Goal: Use online tool/utility: Utilize a website feature to perform a specific function

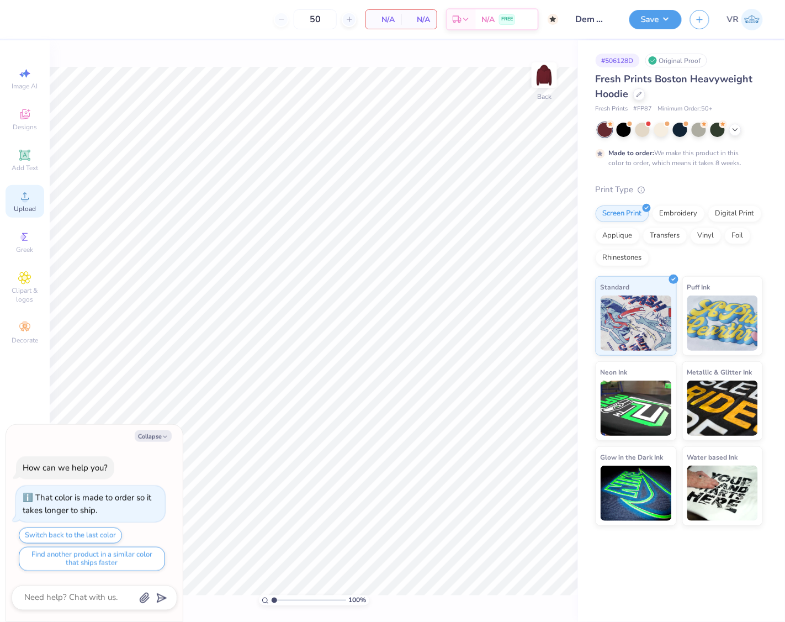
click at [29, 201] on icon at bounding box center [24, 195] width 13 height 13
click at [29, 205] on span "Upload" at bounding box center [25, 208] width 22 height 9
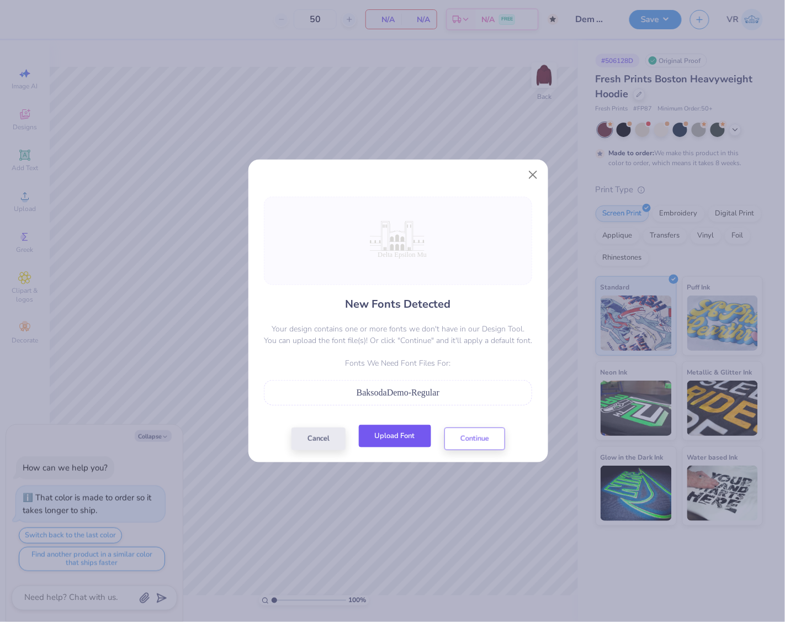
click at [382, 432] on button "Upload Font" at bounding box center [395, 436] width 72 height 23
click at [382, 436] on button "Upload Font" at bounding box center [395, 436] width 72 height 23
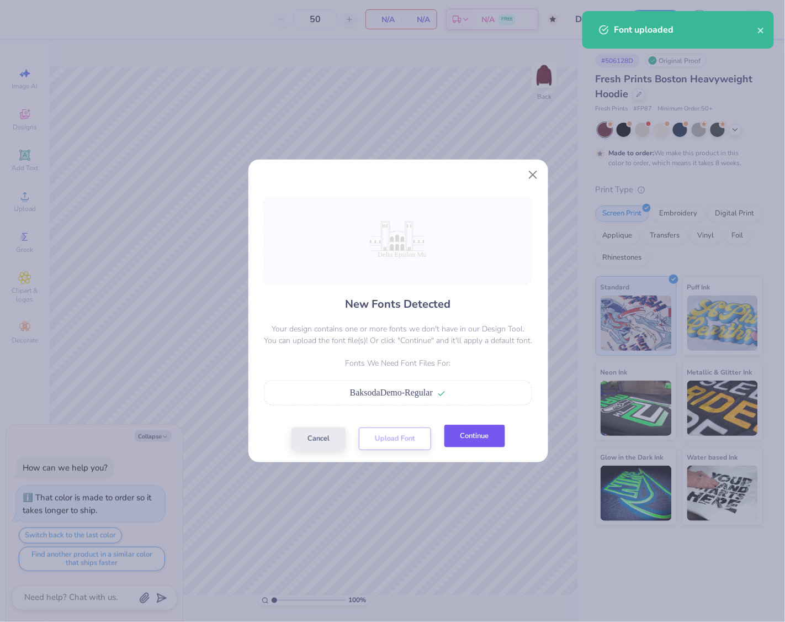
click at [477, 438] on button "Continue" at bounding box center [474, 436] width 61 height 23
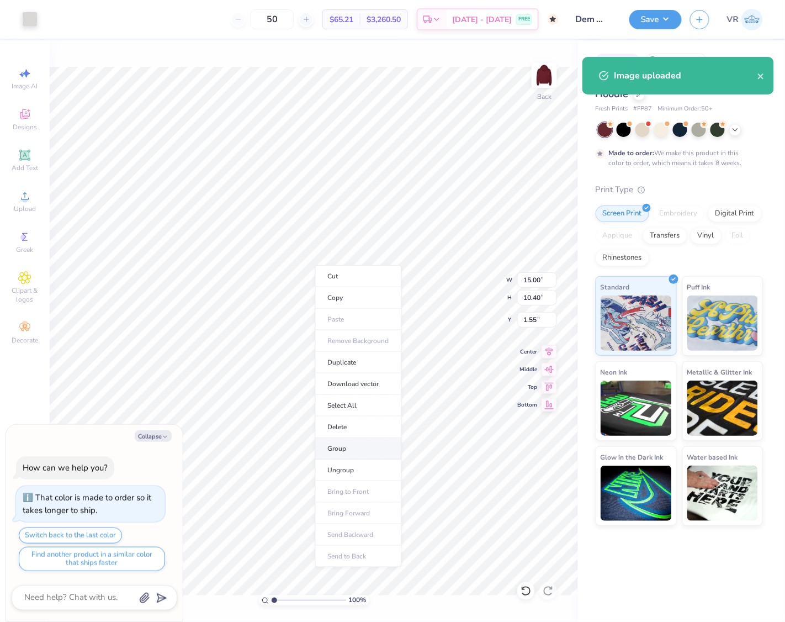
click at [350, 451] on li "Group" at bounding box center [358, 449] width 87 height 22
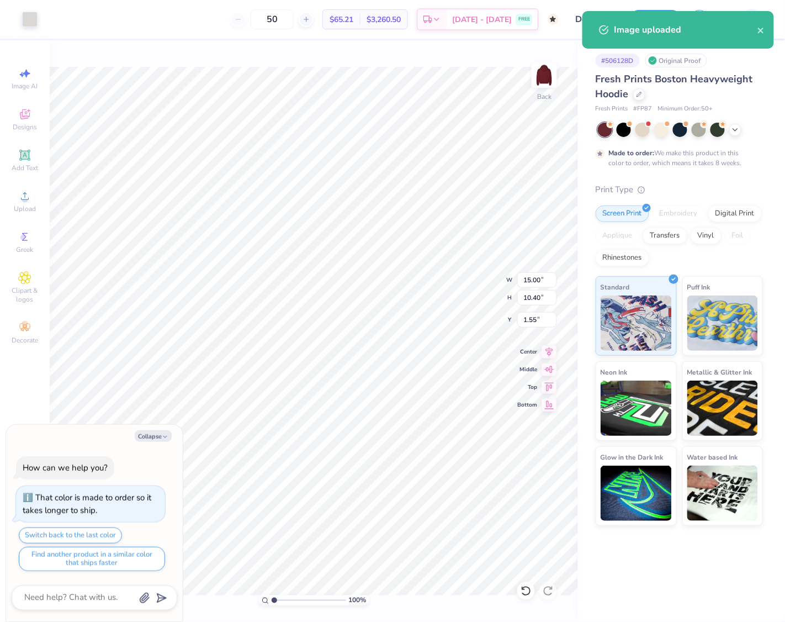
type textarea "x"
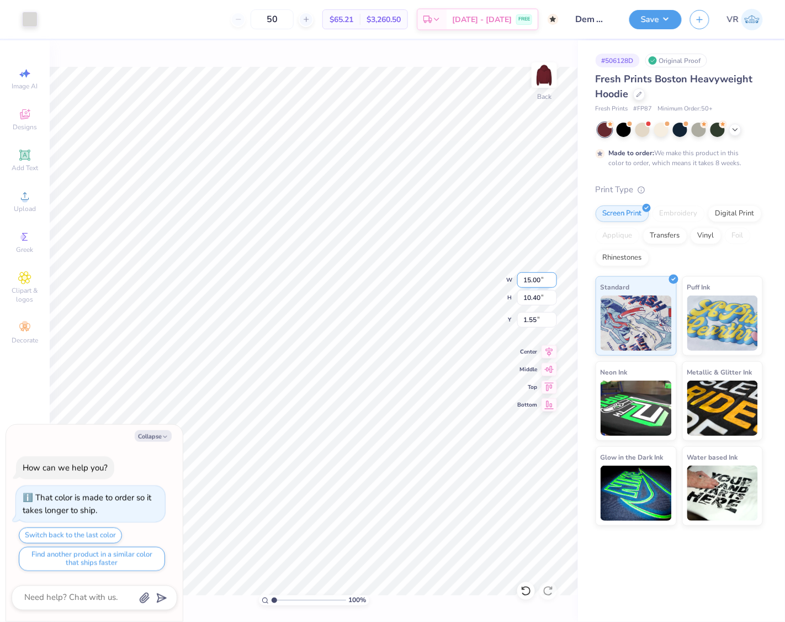
click at [542, 272] on input "15.00" at bounding box center [537, 279] width 40 height 15
type input "12"
type textarea "x"
type input "12.00"
type input "8.32"
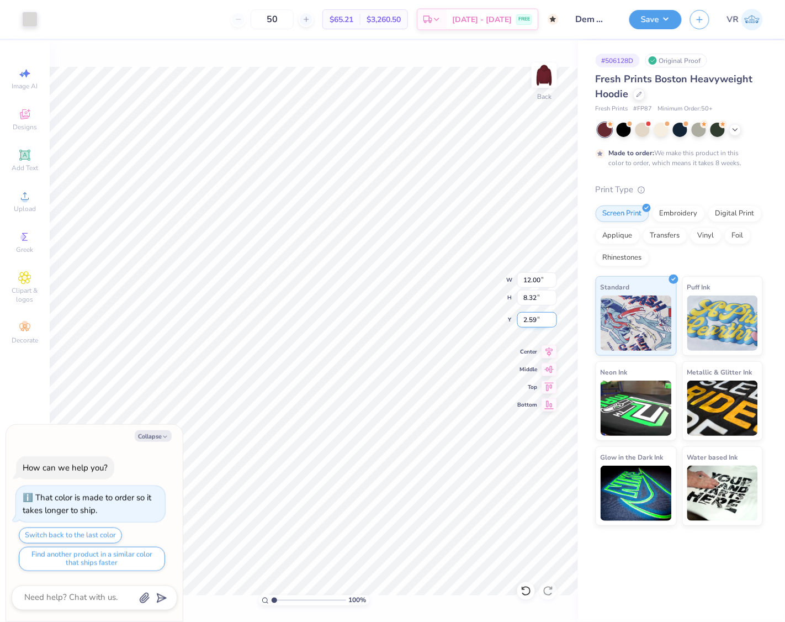
click at [535, 314] on input "2.59" at bounding box center [537, 319] width 40 height 15
type input "3"
type textarea "x"
type input "3.00"
type textarea "x"
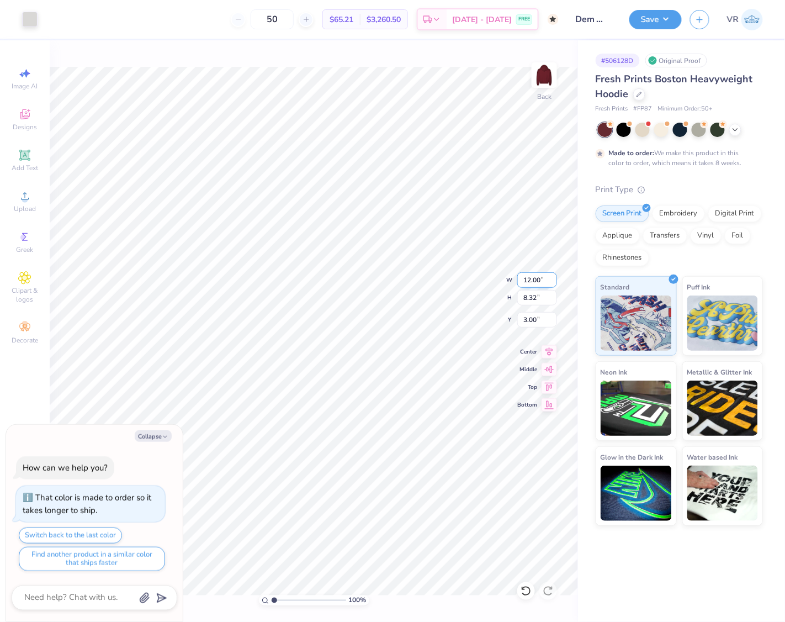
click at [536, 273] on input "12.00" at bounding box center [537, 279] width 40 height 15
type input "10"
type textarea "x"
type input "10.00"
type input "6.93"
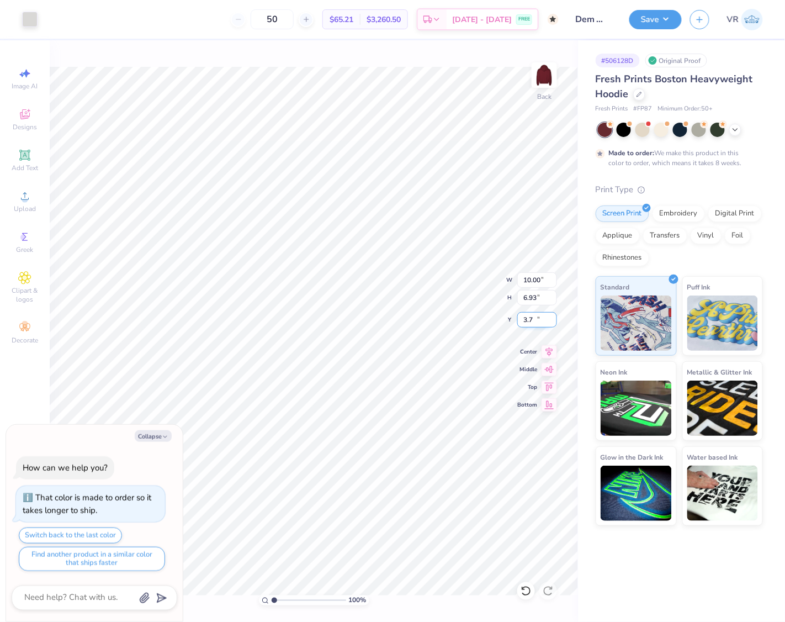
drag, startPoint x: 551, startPoint y: 319, endPoint x: 544, endPoint y: 319, distance: 6.6
click at [546, 319] on input "3.7" at bounding box center [537, 319] width 40 height 15
type input "3"
type textarea "x"
type input "3.00"
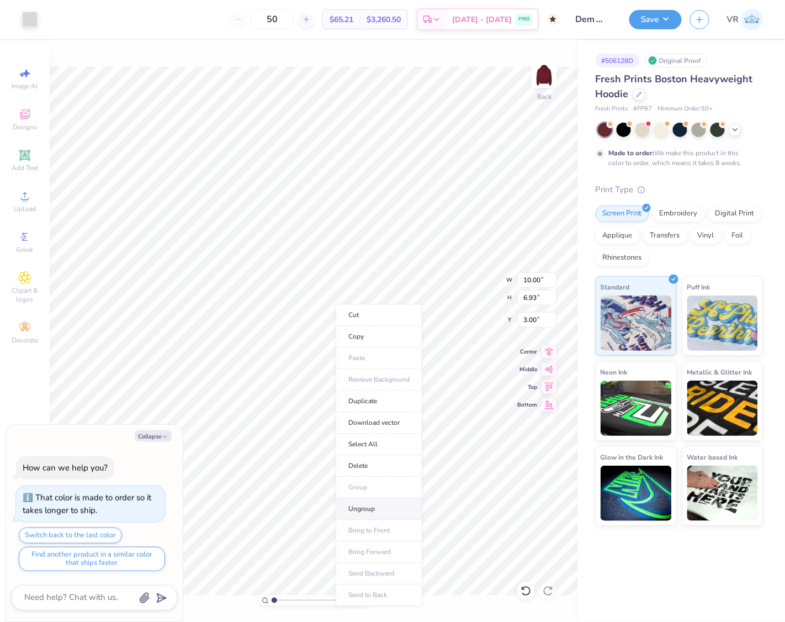
click at [372, 466] on li "Ungroup" at bounding box center [379, 510] width 87 height 22
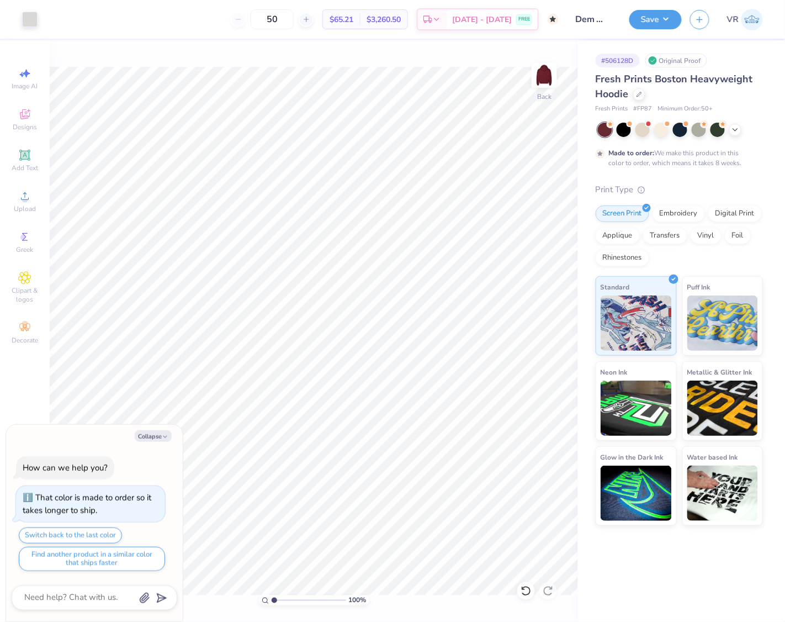
type textarea "x"
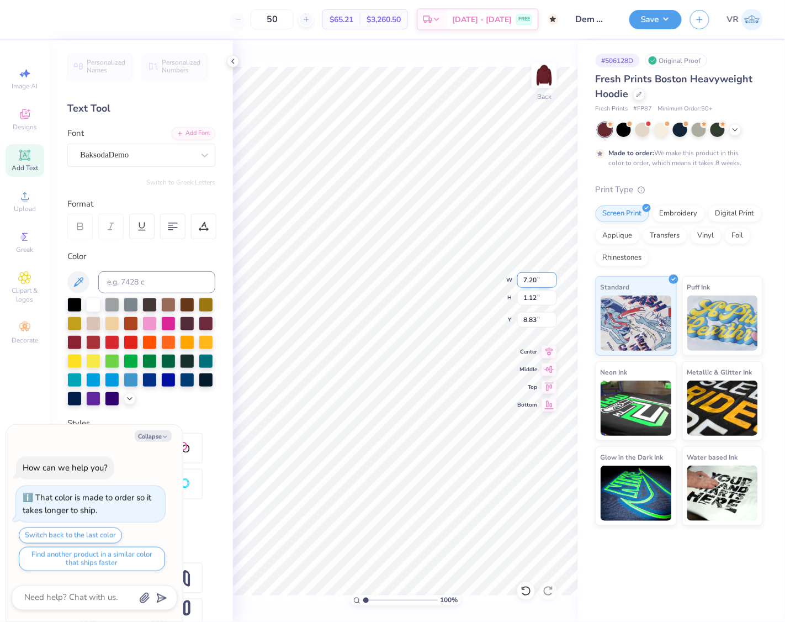
click at [533, 273] on input "7.20" at bounding box center [537, 279] width 40 height 15
type input "6.5"
type textarea "x"
type input "6.50"
type input "1.01"
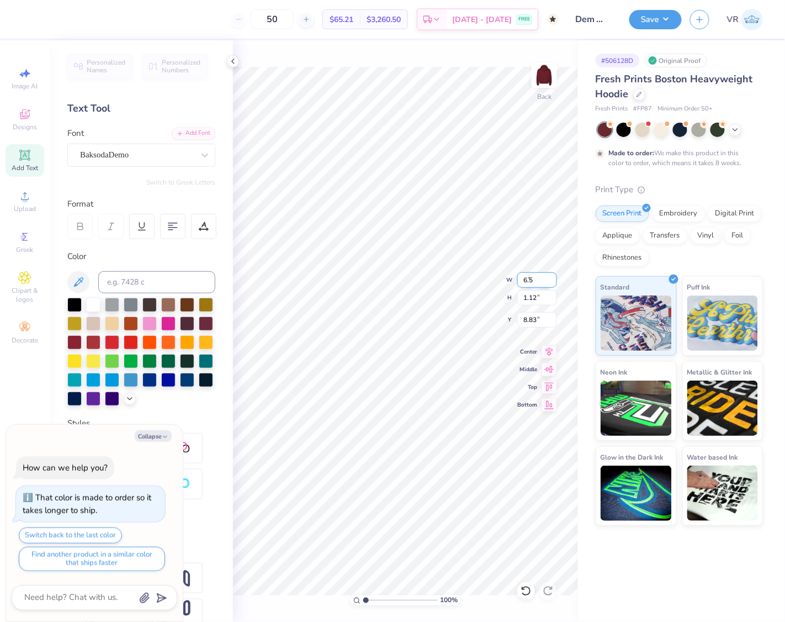
type input "8.88"
click at [459, 447] on li "Group" at bounding box center [460, 446] width 87 height 22
click at [589, 9] on button "Save" at bounding box center [655, 17] width 52 height 19
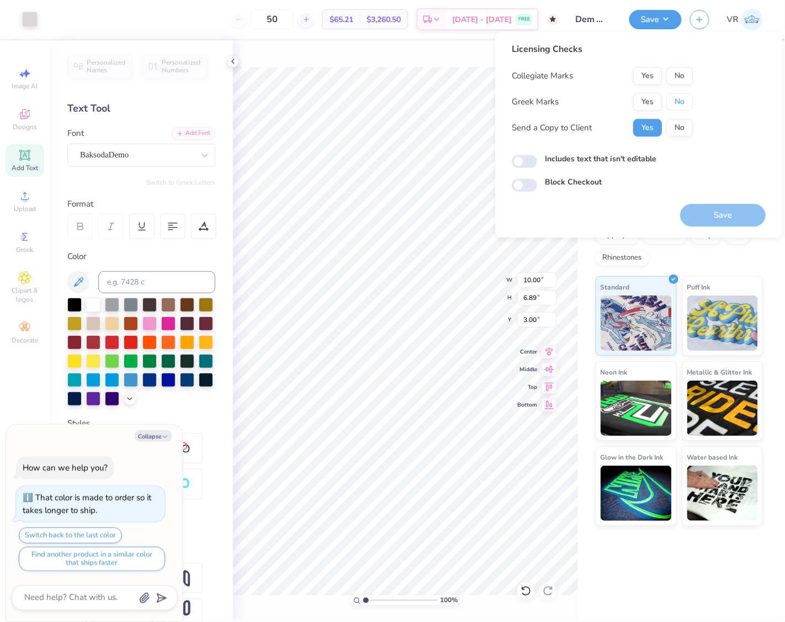
drag, startPoint x: 675, startPoint y: 94, endPoint x: 679, endPoint y: 85, distance: 9.9
click at [589, 94] on button "No" at bounding box center [679, 102] width 27 height 18
click at [589, 77] on button "No" at bounding box center [679, 76] width 27 height 18
click at [589, 212] on button "Save" at bounding box center [723, 215] width 86 height 23
click at [589, 466] on div "# 506128D Original Proof Fresh Prints Boston Heavyweight Hoodie Fresh Prints # …" at bounding box center [681, 330] width 207 height 581
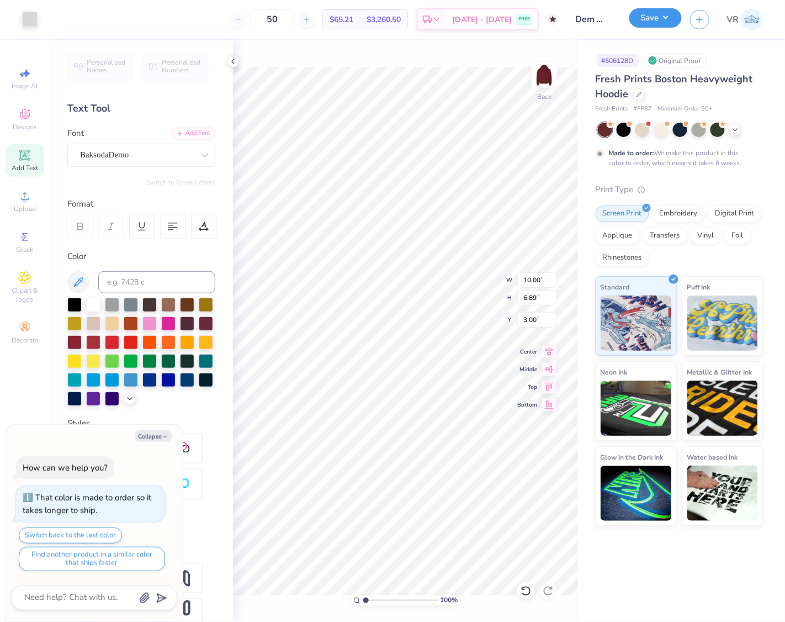
click at [589, 14] on button "Save" at bounding box center [655, 17] width 52 height 19
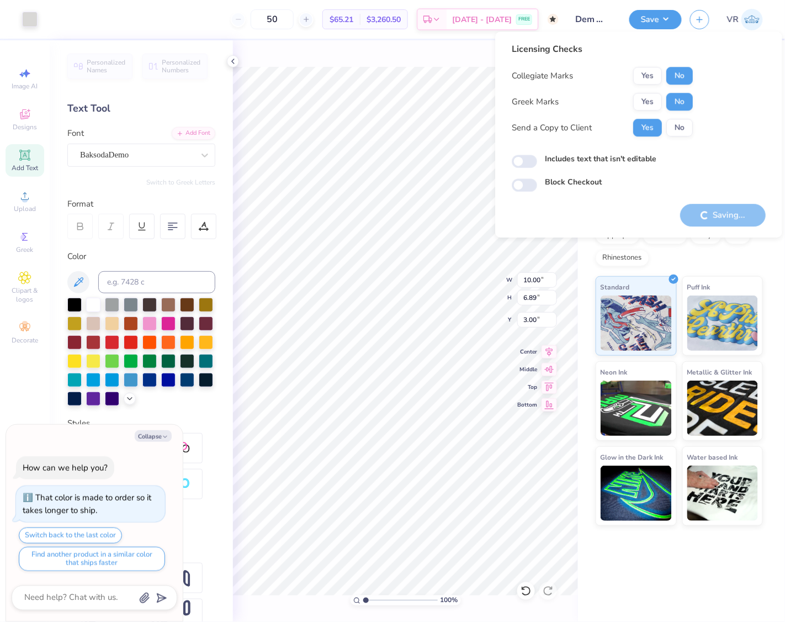
click at [589, 466] on div "# 506128D Original Proof Fresh Prints Boston Heavyweight Hoodie Fresh Prints # …" at bounding box center [681, 330] width 207 height 581
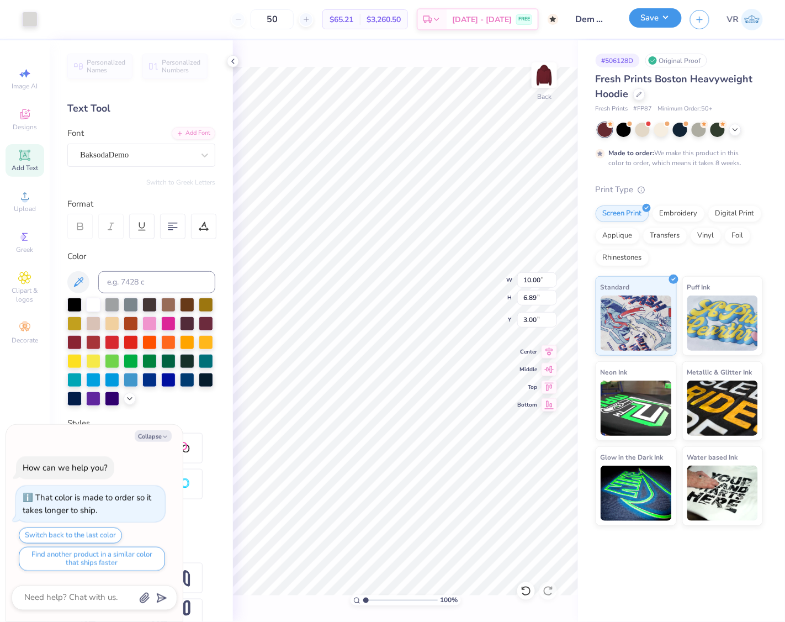
click at [589, 17] on button "Save" at bounding box center [655, 17] width 52 height 19
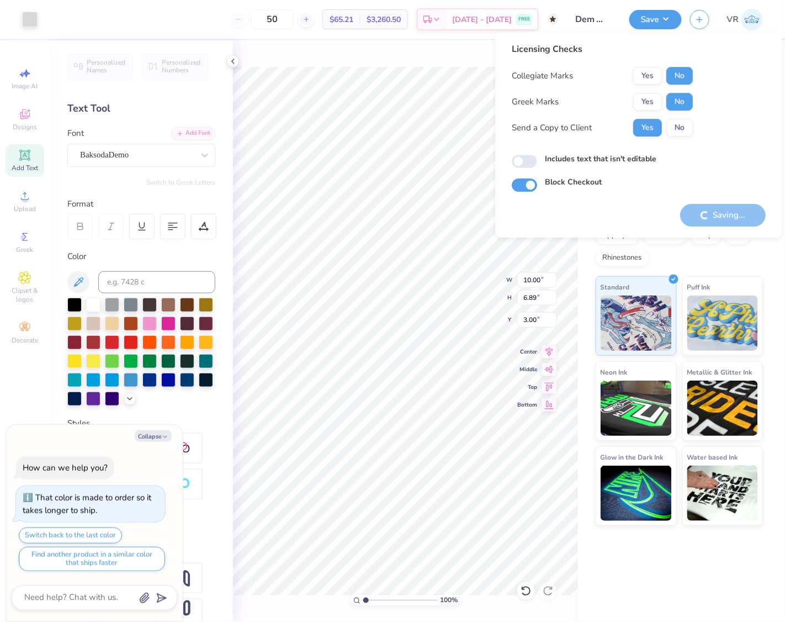
type textarea "x"
checkbox input "true"
